Goal: Browse casually

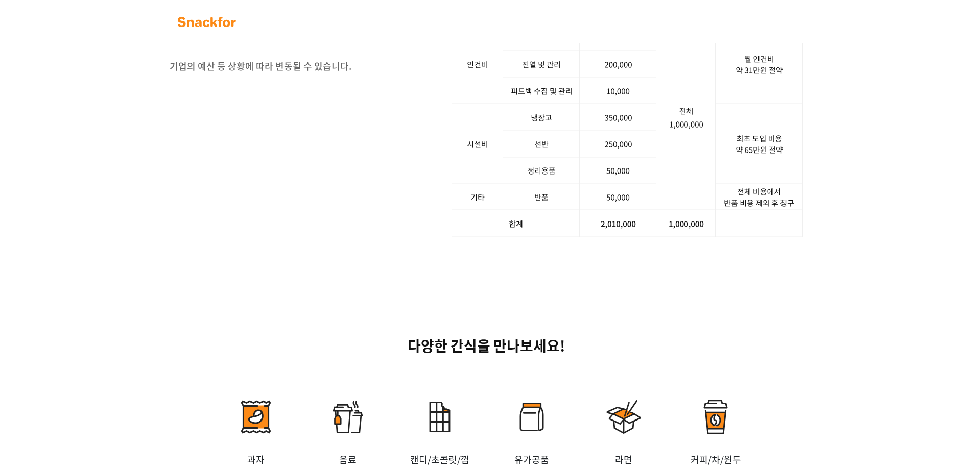
scroll to position [1532, 0]
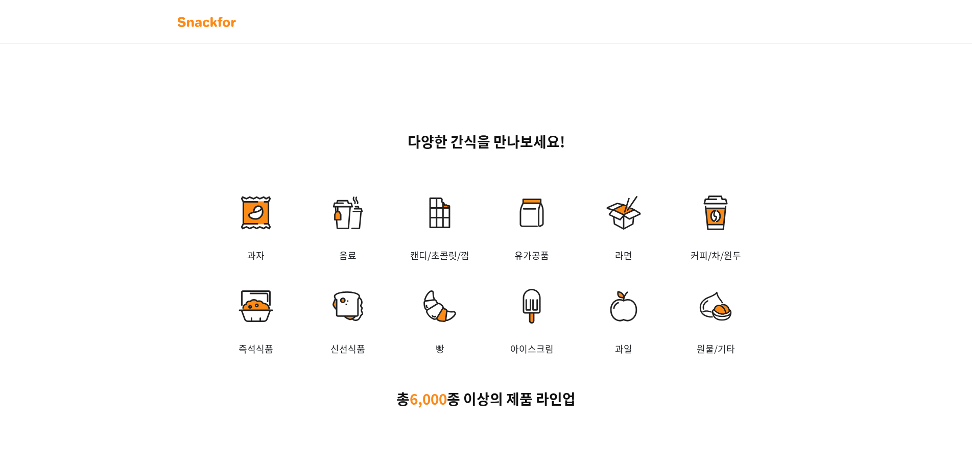
click at [523, 217] on img at bounding box center [532, 212] width 92 height 71
click at [535, 216] on img at bounding box center [532, 212] width 92 height 71
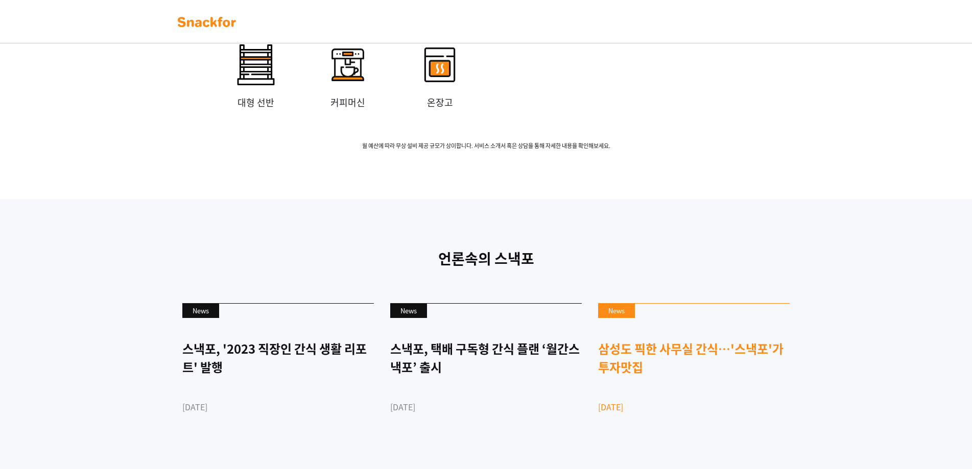
scroll to position [2257, 0]
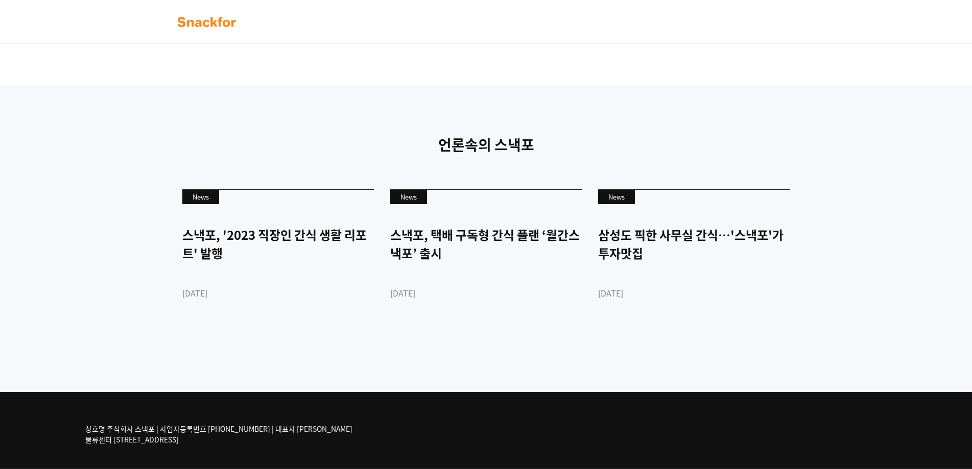
drag, startPoint x: 971, startPoint y: 412, endPoint x: 971, endPoint y: 426, distance: 14.8
click at [971, 426] on div "상호명 주식회사 스낵포 | 사업자등록번호 752-87-00835 | 대표자 이웅희 물류센터 경기도 광주시 추자동 303" at bounding box center [486, 430] width 972 height 77
drag, startPoint x: 971, startPoint y: 426, endPoint x: 965, endPoint y: 388, distance: 38.8
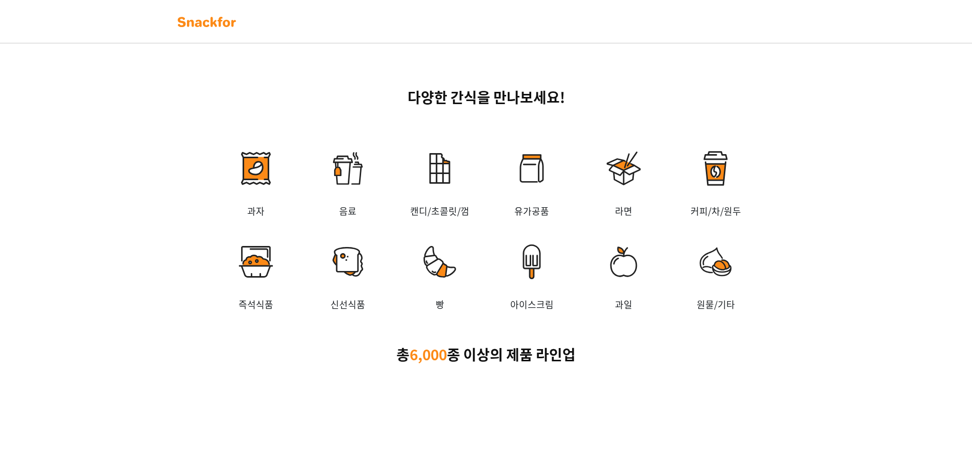
scroll to position [0, 0]
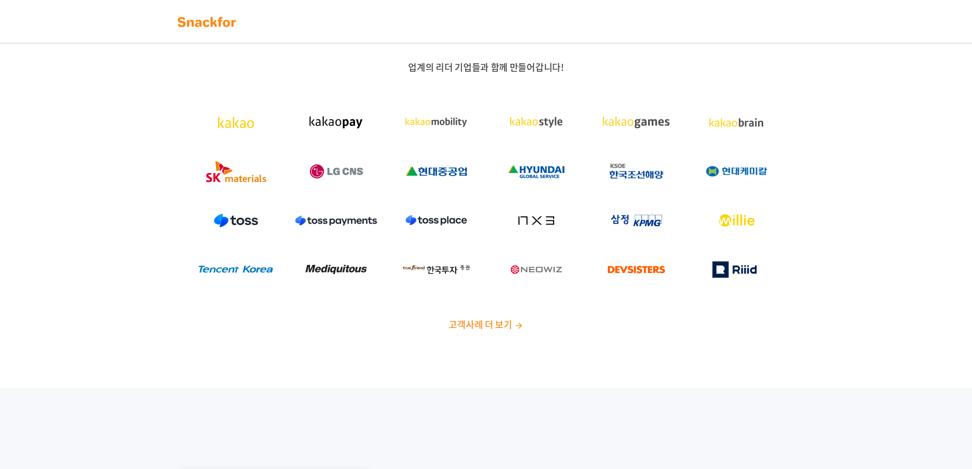
drag, startPoint x: 142, startPoint y: 198, endPoint x: 147, endPoint y: 201, distance: 5.5
click at [142, 198] on div "업계의 리더 기업들과 함께 만들어갑니다! 고객사례 더 보기" at bounding box center [486, 200] width 972 height 376
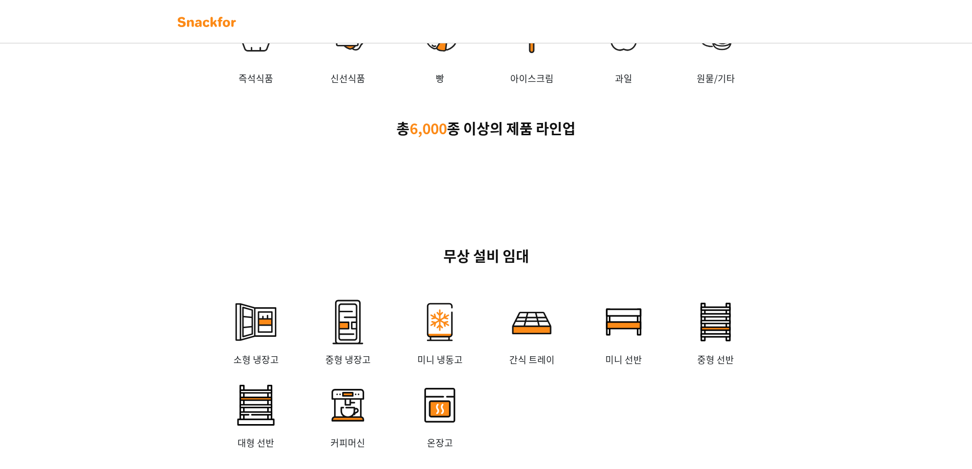
scroll to position [1939, 0]
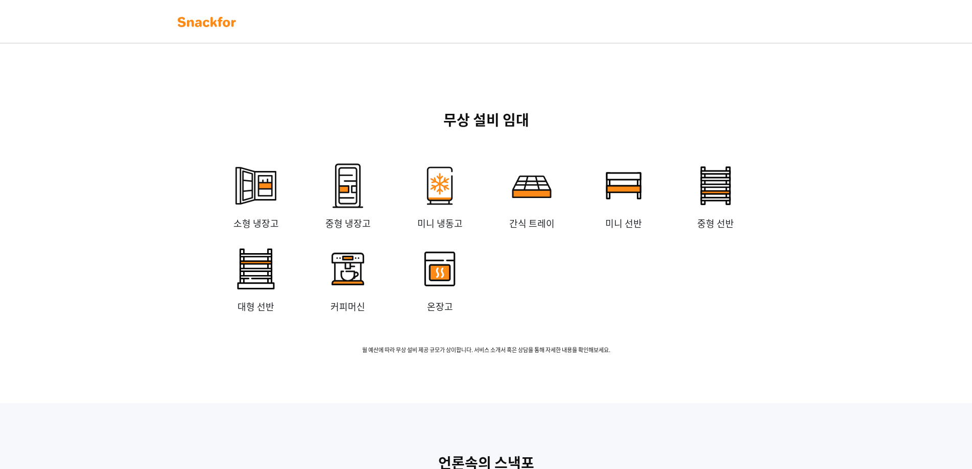
drag, startPoint x: 957, startPoint y: 353, endPoint x: 951, endPoint y: 342, distance: 13.0
click at [957, 353] on div "무상 설비 임대 소형 냉장고 중형 냉장고 미니 냉동고 간식 트레이 미니 선반 중형 선반 대형 선반 커피머신 온장고 월 예산에 따라 무상 설비 …" at bounding box center [486, 232] width 972 height 344
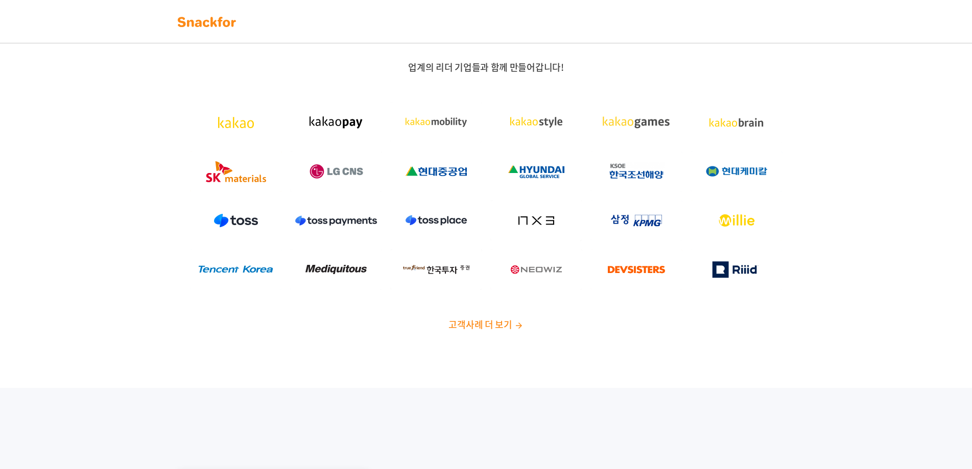
scroll to position [2257, 0]
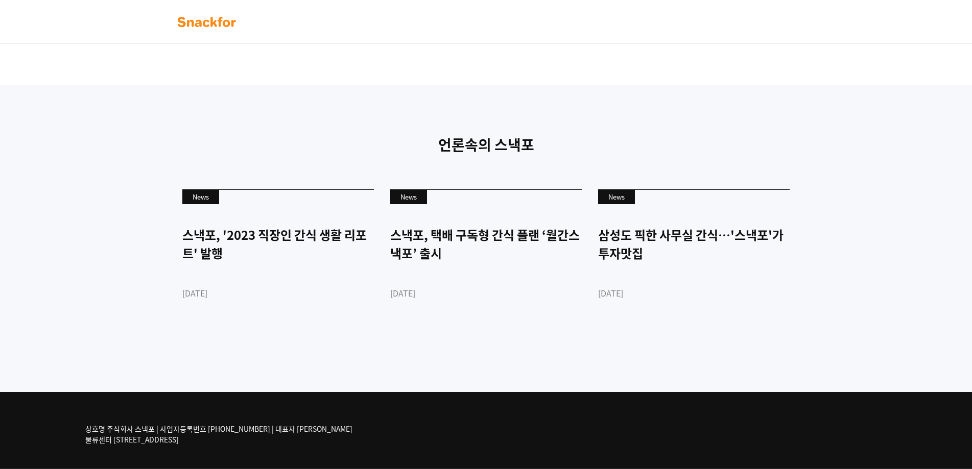
click at [212, 23] on img at bounding box center [207, 22] width 64 height 16
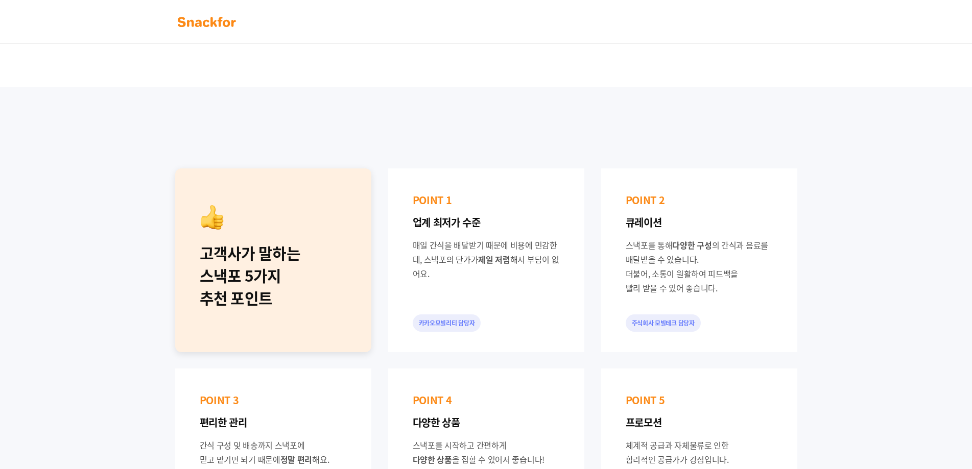
scroll to position [408, 0]
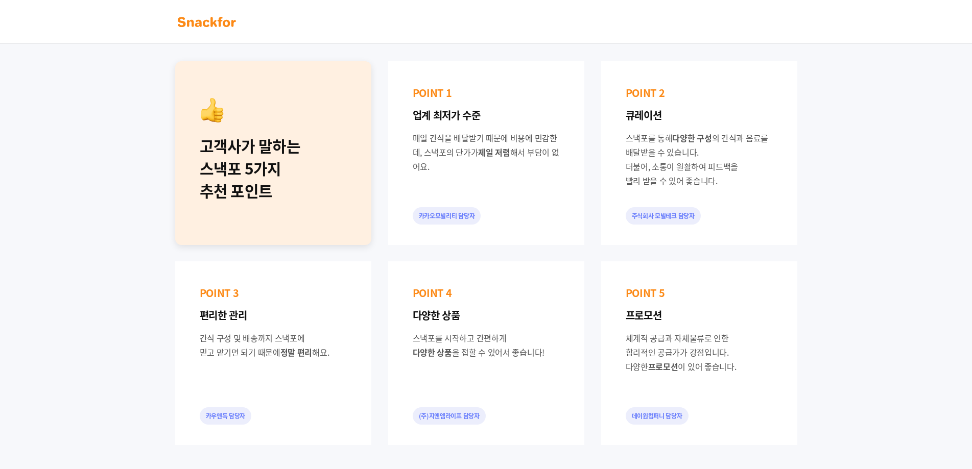
drag, startPoint x: 971, startPoint y: 131, endPoint x: 979, endPoint y: 135, distance: 9.6
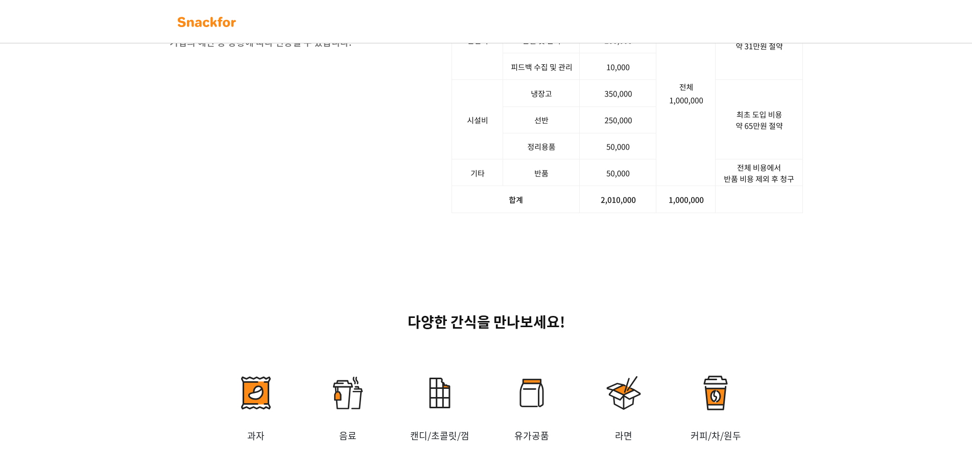
scroll to position [0, 0]
